Goal: Task Accomplishment & Management: Manage account settings

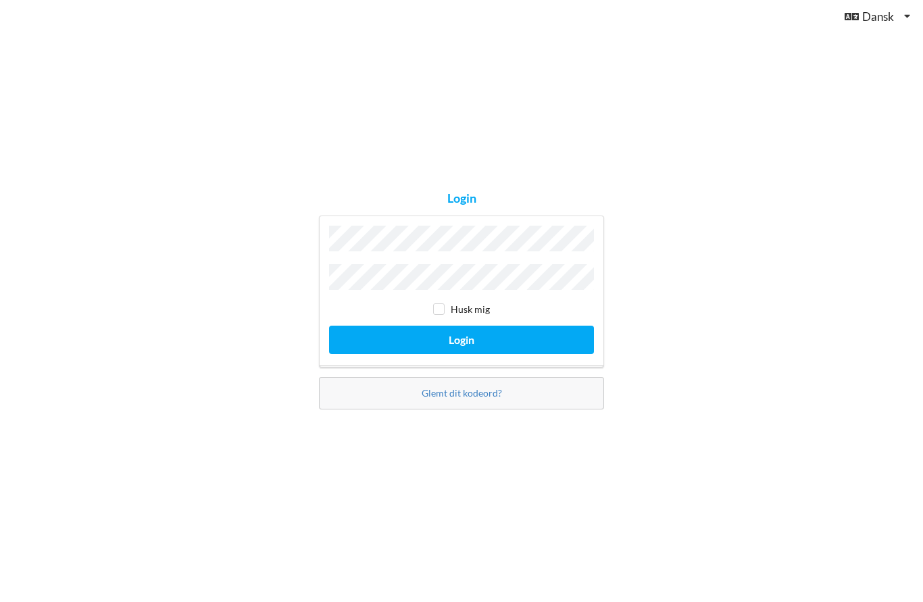
click at [443, 315] on input "checkbox" at bounding box center [438, 308] width 11 height 11
checkbox input "true"
click at [499, 353] on button "Login" at bounding box center [461, 340] width 265 height 28
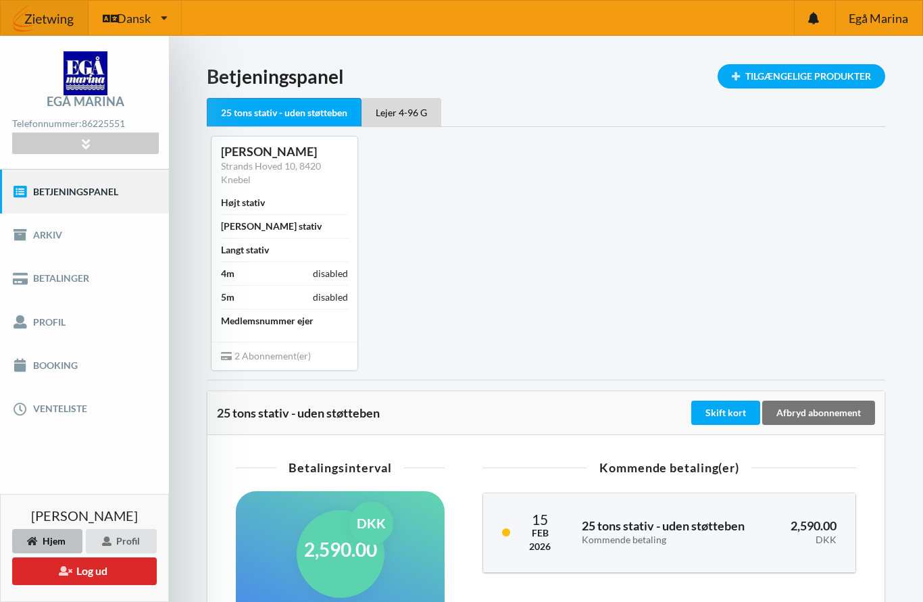
click at [312, 355] on div "2 Abonnement(er)" at bounding box center [284, 356] width 146 height 28
click at [286, 356] on span "2 Abonnement(er)" at bounding box center [266, 355] width 90 height 11
click at [418, 111] on div "Lejer 4-96 G" at bounding box center [401, 112] width 80 height 28
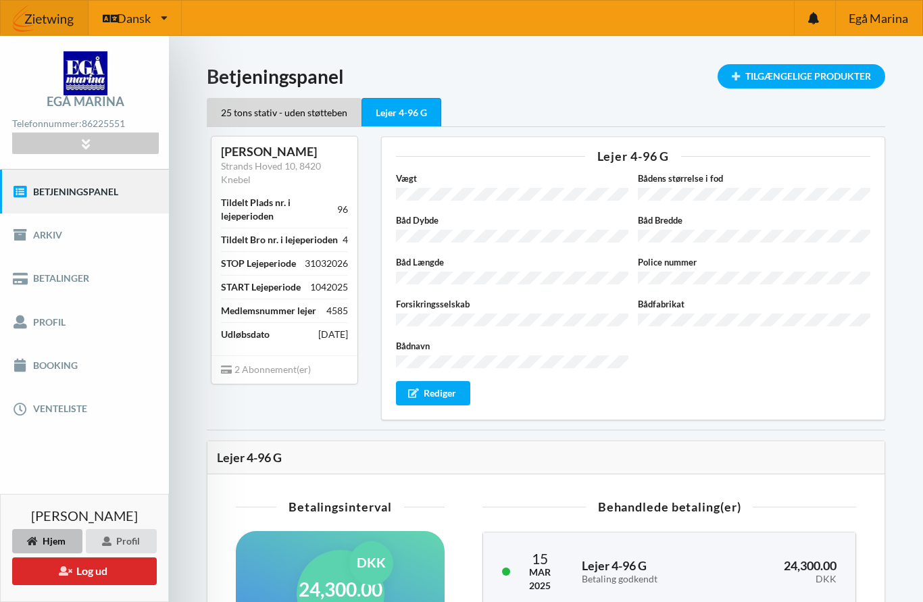
click at [125, 540] on div "Profil" at bounding box center [121, 541] width 71 height 24
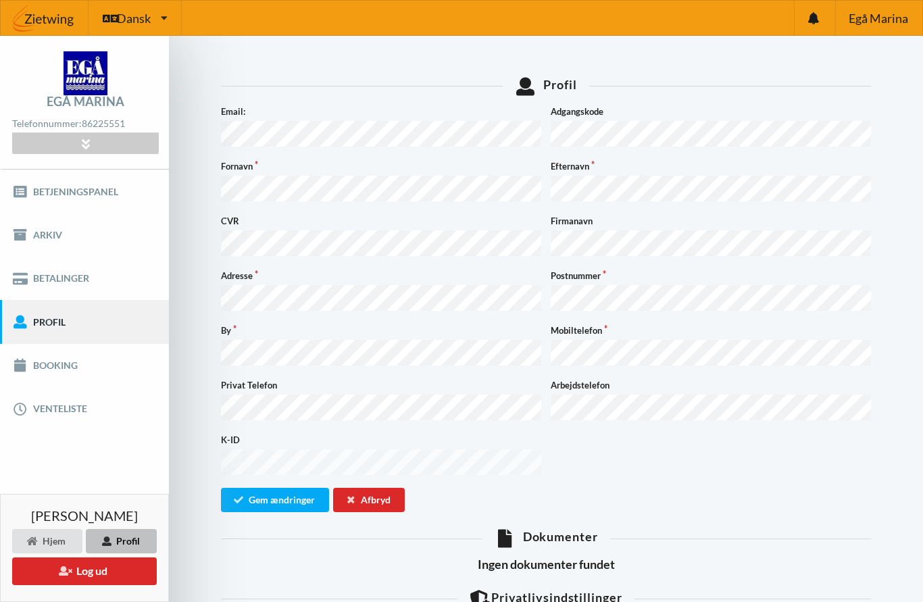
click at [77, 363] on link "Booking" at bounding box center [84, 365] width 169 height 43
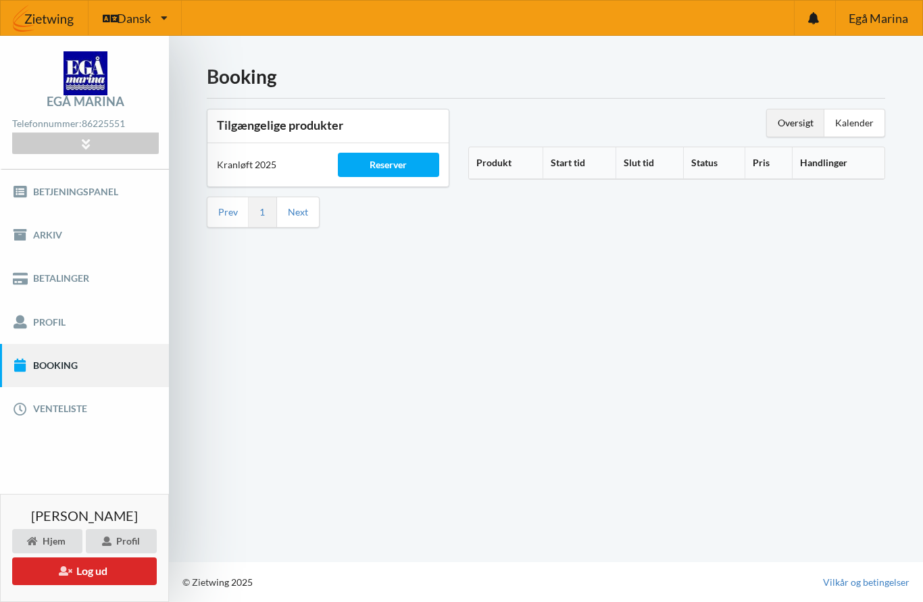
click at [89, 278] on link "Betalinger" at bounding box center [84, 278] width 169 height 43
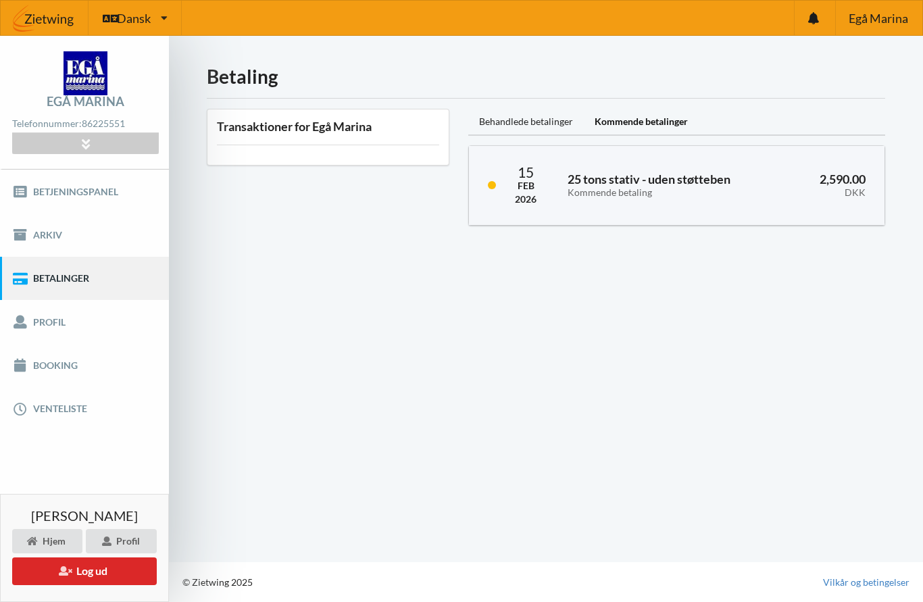
click at [549, 122] on div "Behandlede betalinger" at bounding box center [526, 122] width 116 height 27
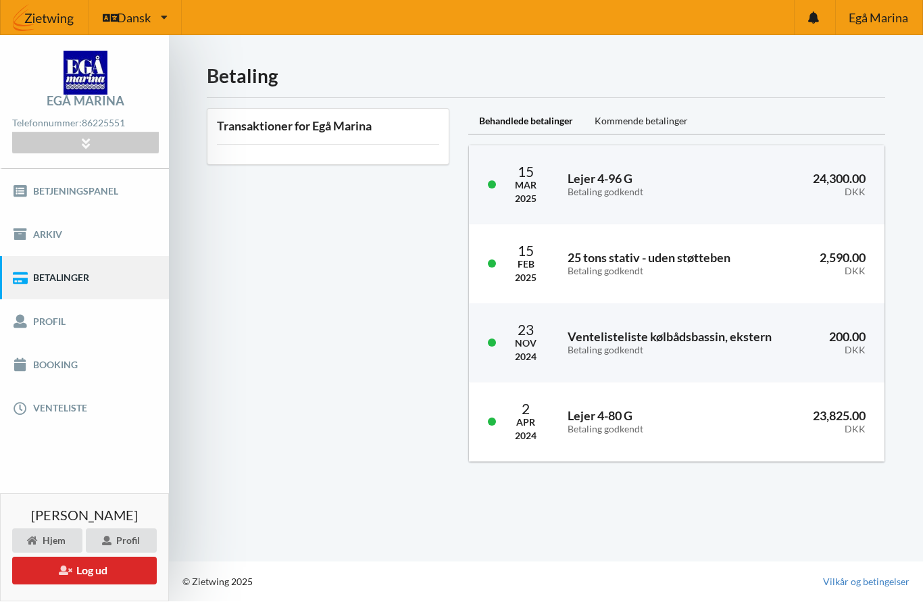
click at [731, 336] on h3 "Ventelisteliste kølbådsbassin, ekstern Betaling godkendt" at bounding box center [679, 343] width 224 height 27
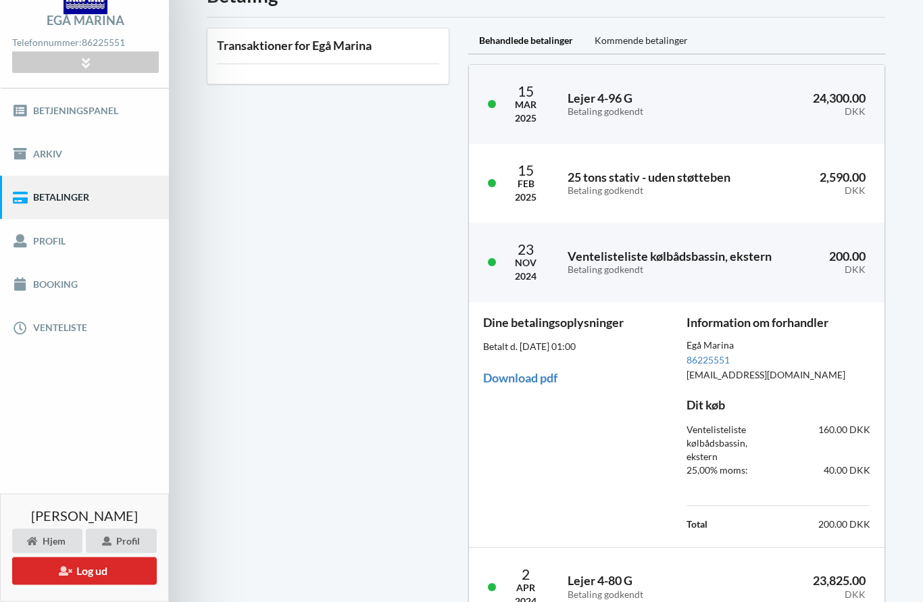
scroll to position [106, 0]
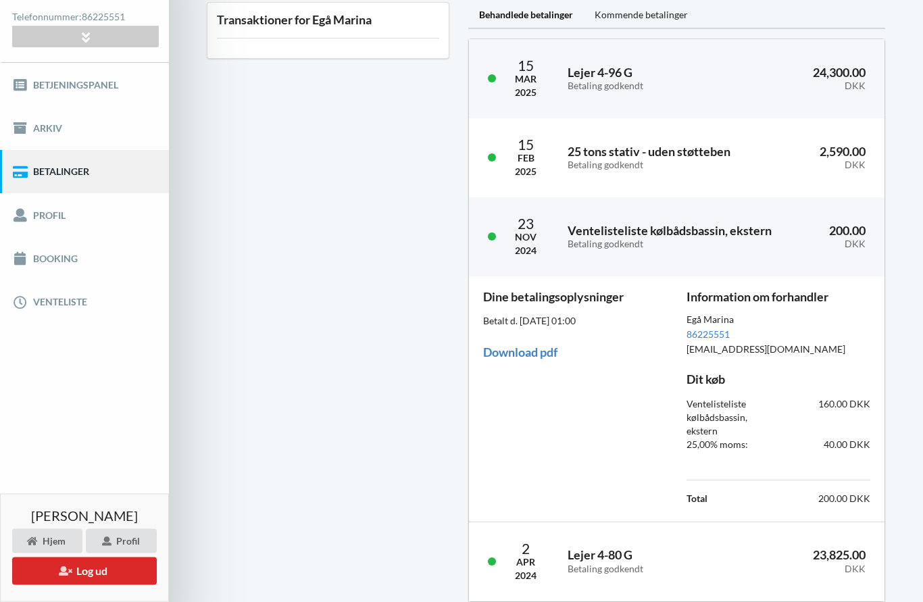
click at [547, 349] on link "Download pdf" at bounding box center [520, 352] width 74 height 15
